Goal: Information Seeking & Learning: Learn about a topic

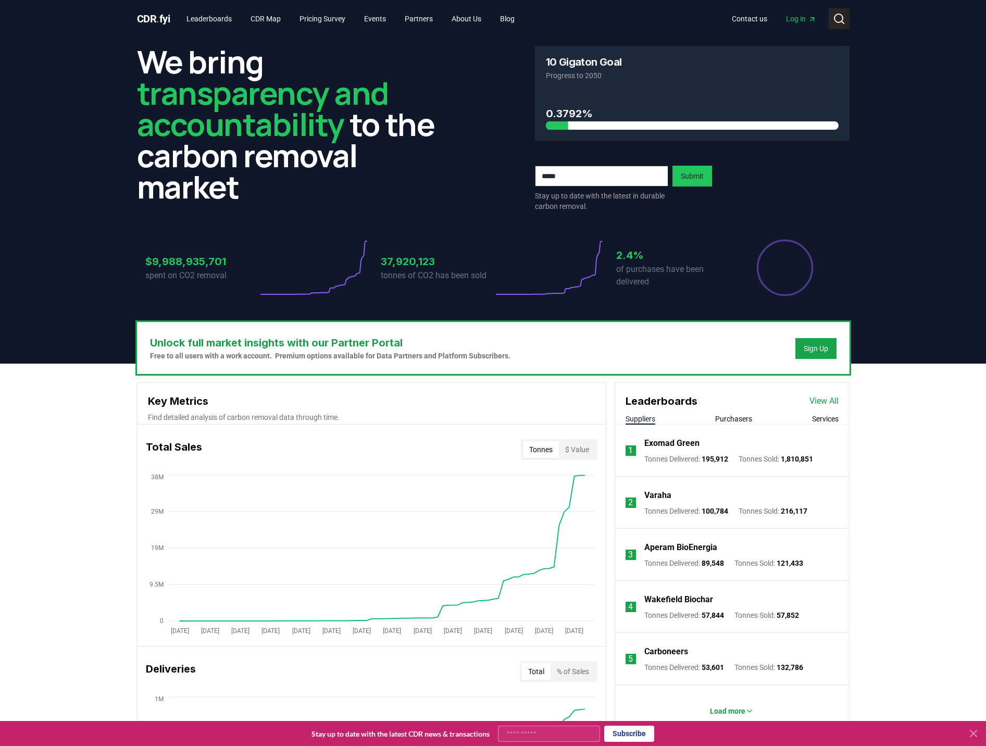
click at [841, 13] on icon at bounding box center [839, 19] width 13 height 13
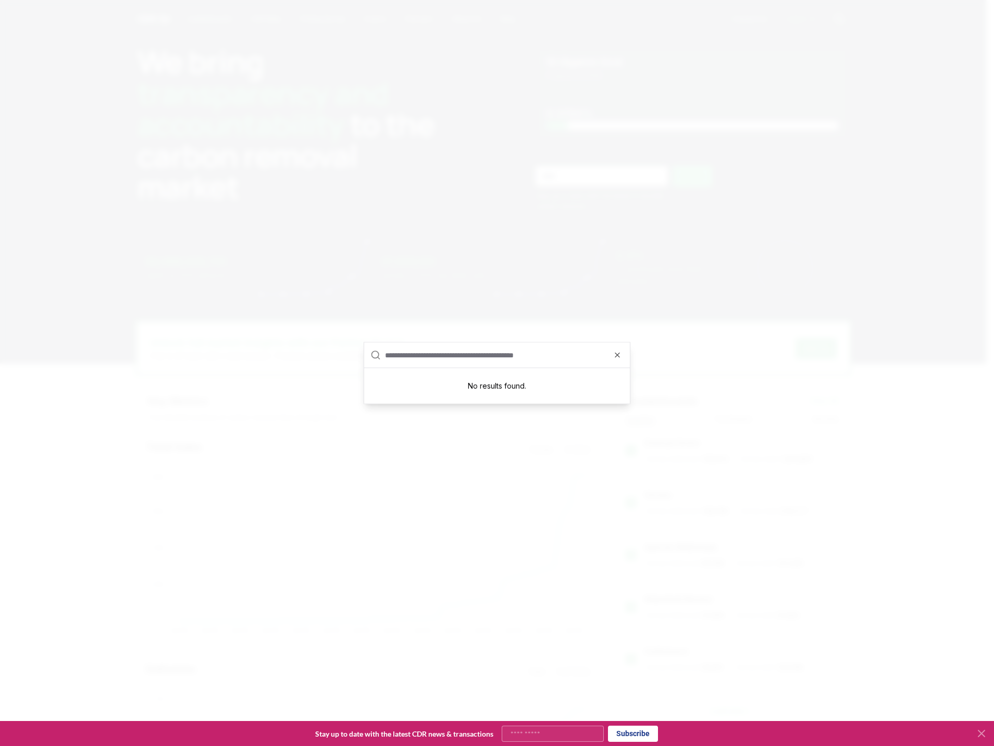
click at [639, 145] on div at bounding box center [497, 373] width 994 height 746
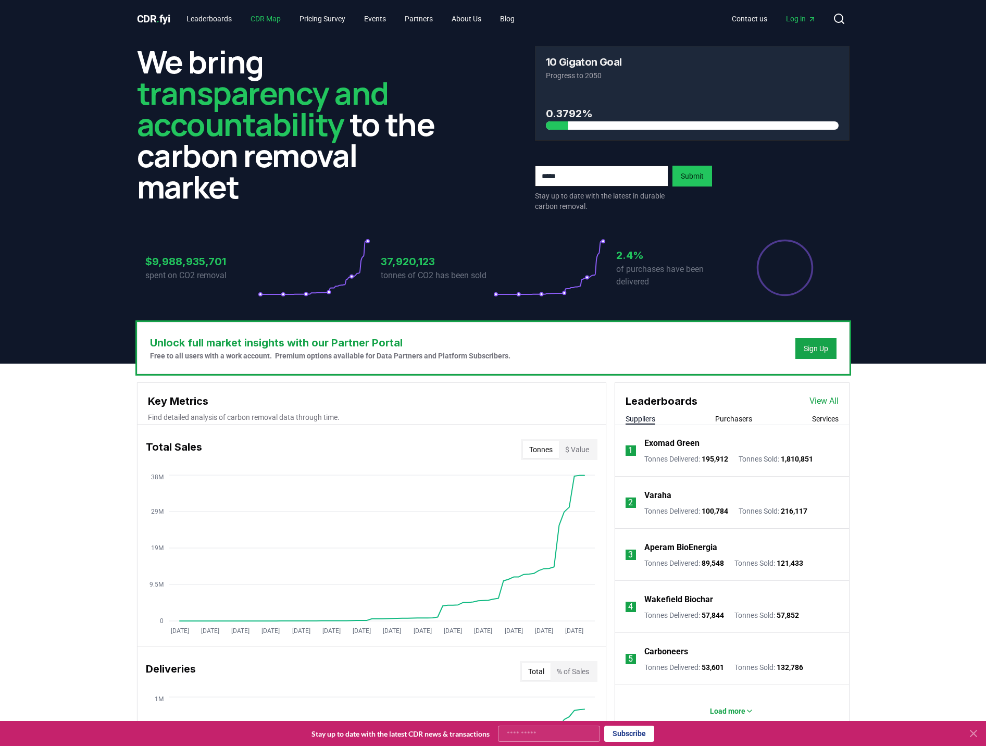
click at [277, 20] on link "CDR Map" at bounding box center [265, 18] width 47 height 19
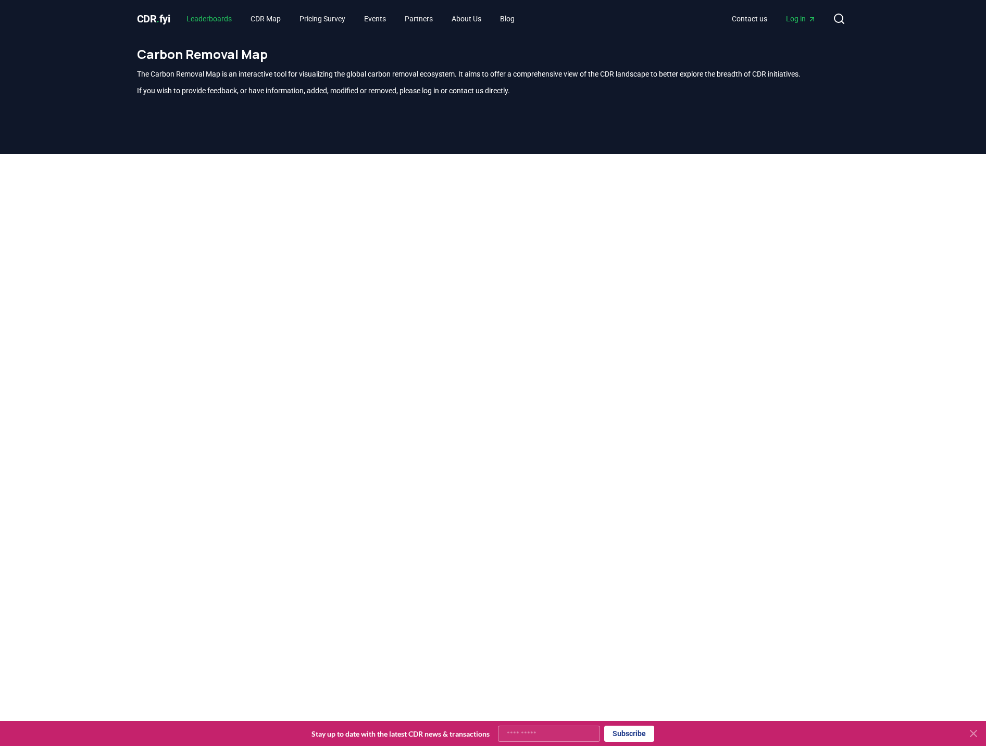
click at [223, 15] on link "Leaderboards" at bounding box center [209, 18] width 62 height 19
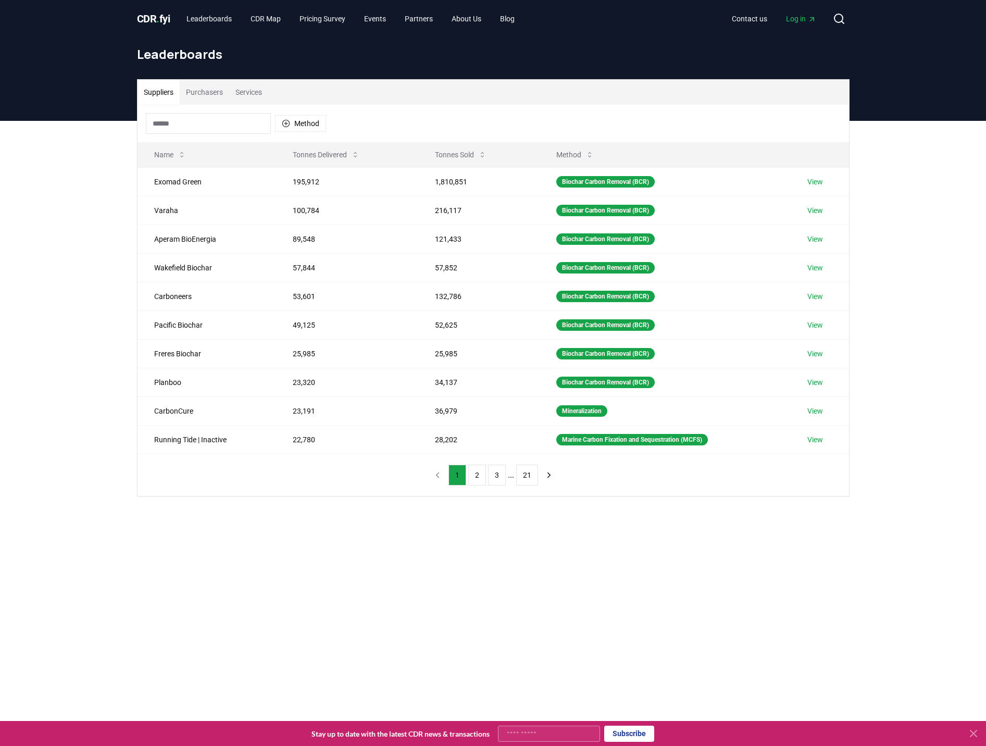
click at [257, 124] on input at bounding box center [208, 123] width 125 height 21
click at [295, 123] on button "Method" at bounding box center [300, 123] width 51 height 17
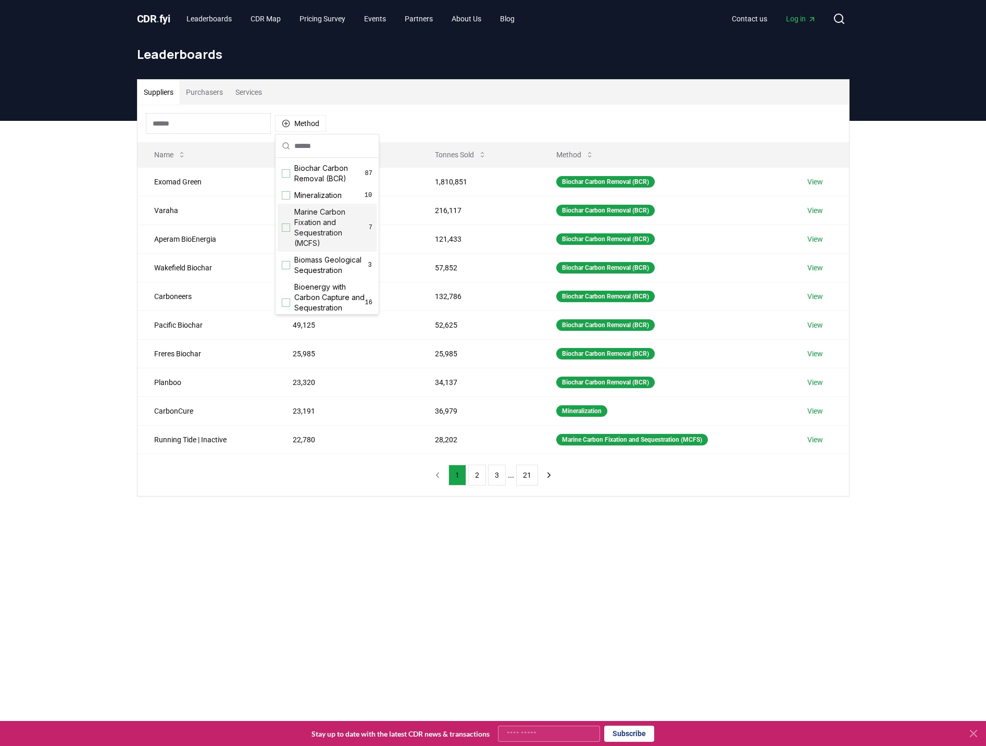
click at [340, 226] on span "Marine Carbon Fixation and Sequestration (MCFS)" at bounding box center [331, 228] width 75 height 42
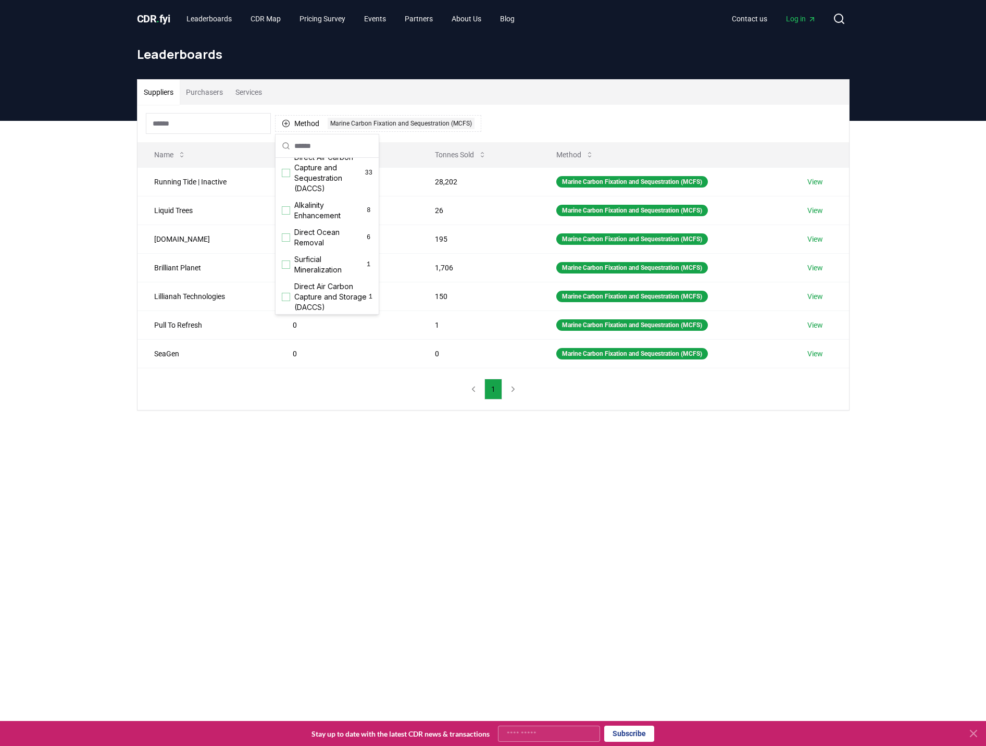
scroll to position [261, 0]
click at [330, 246] on span "Direct Ocean Removal" at bounding box center [329, 236] width 70 height 21
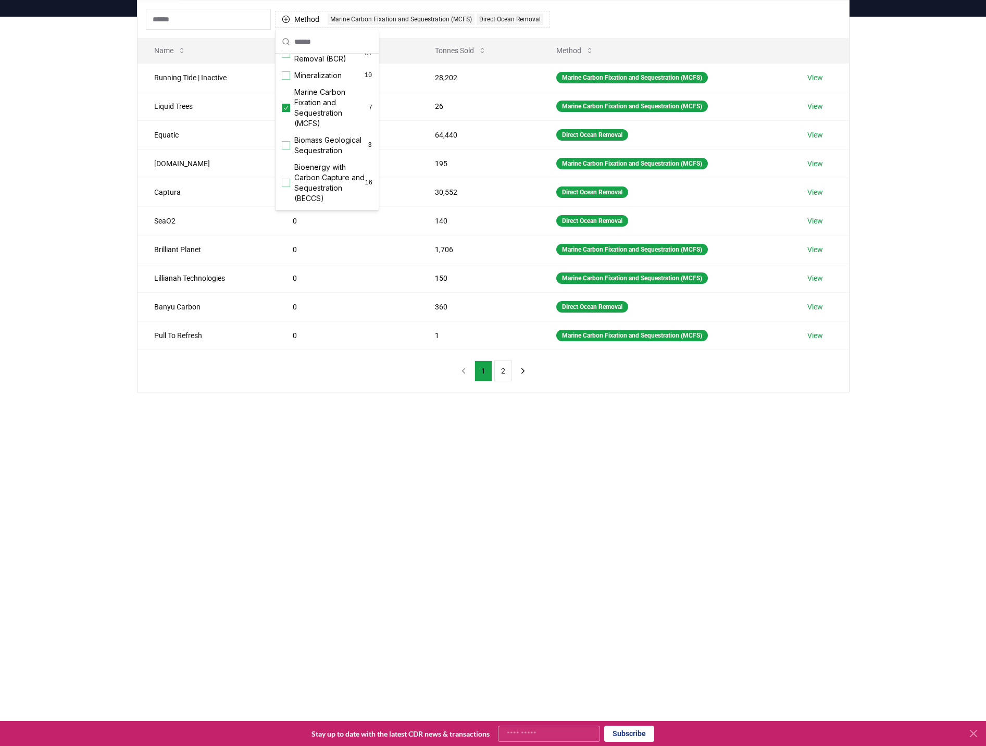
scroll to position [0, 0]
click at [293, 361] on div "Method 2 Marine Carbon Fixation and Sequestration (MCFS) Direct Ocean Removal N…" at bounding box center [494, 196] width 712 height 391
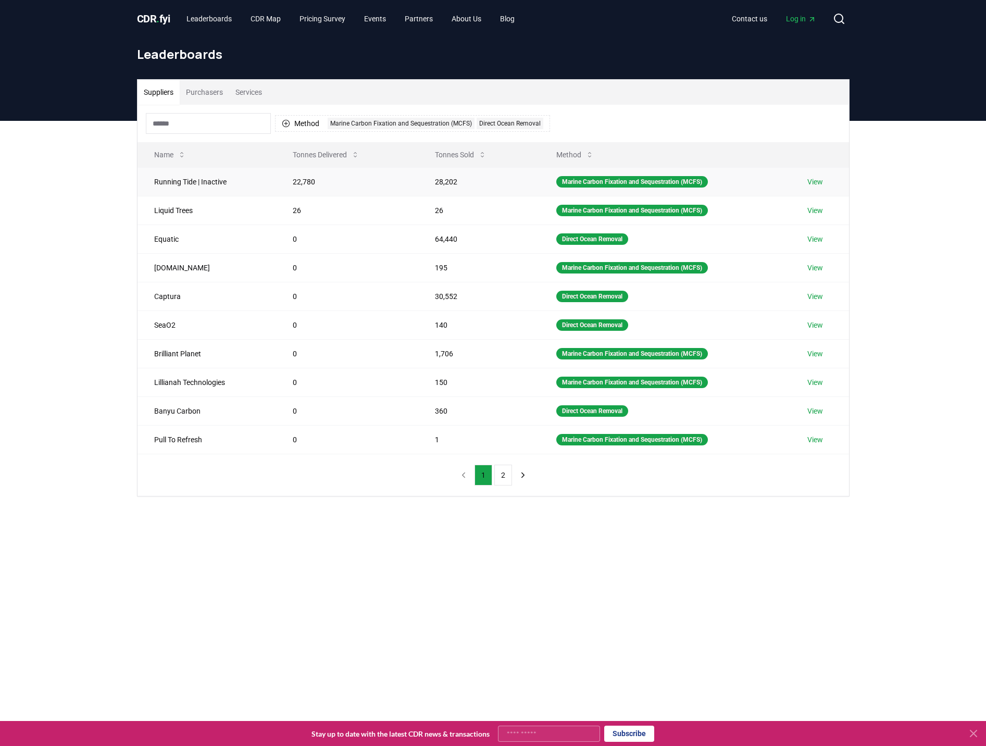
click at [202, 183] on td "Running Tide | Inactive" at bounding box center [207, 181] width 139 height 29
drag, startPoint x: 172, startPoint y: 184, endPoint x: 450, endPoint y: 182, distance: 277.7
click at [450, 182] on tr "Running Tide | Inactive 22,780 28,202 Marine Carbon Fixation and Sequestration …" at bounding box center [494, 181] width 712 height 29
drag, startPoint x: 450, startPoint y: 182, endPoint x: 582, endPoint y: 181, distance: 131.3
click at [582, 181] on div "Marine Carbon Fixation and Sequestration (MCFS)" at bounding box center [632, 181] width 152 height 11
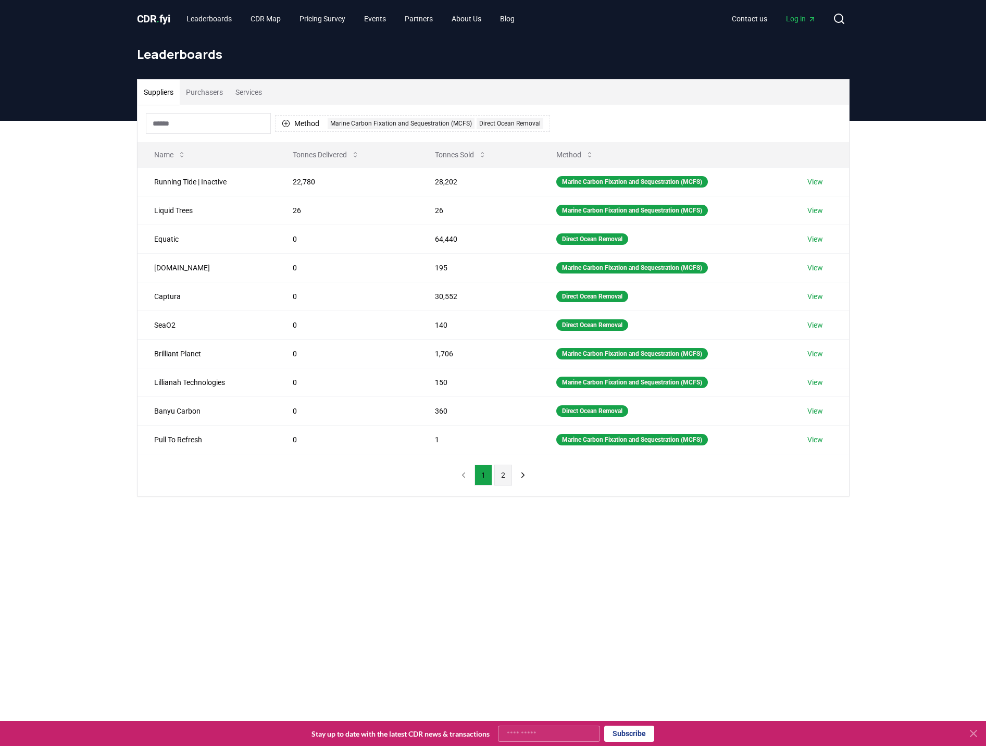
click at [503, 477] on button "2" at bounding box center [503, 475] width 18 height 21
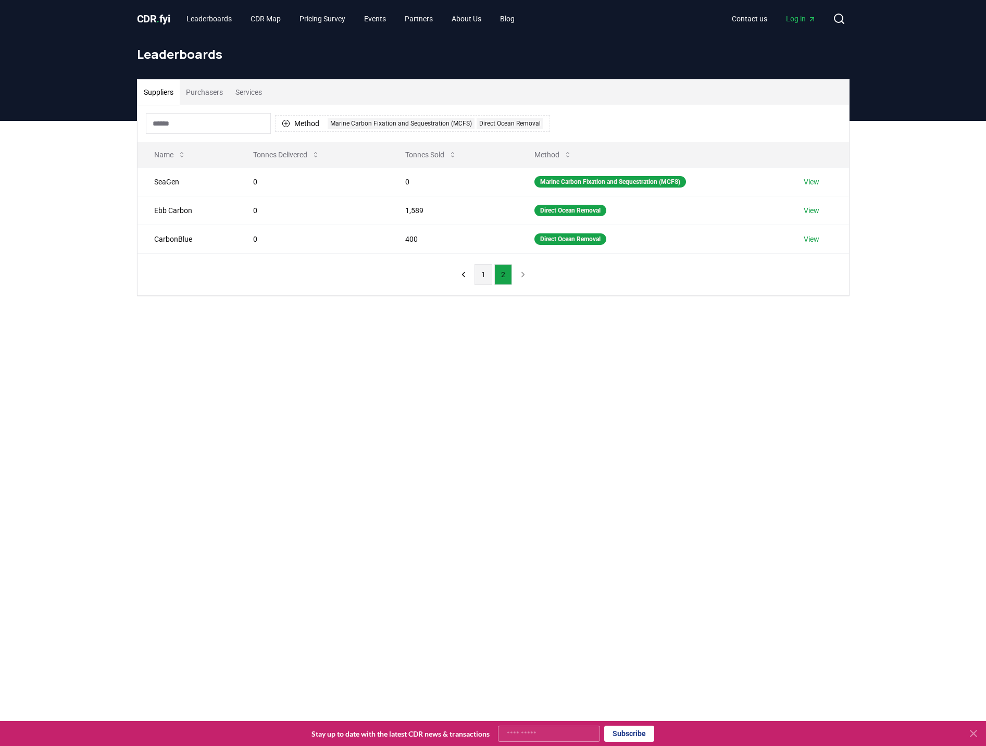
click at [481, 275] on button "1" at bounding box center [484, 274] width 18 height 21
